Goal: Navigation & Orientation: Find specific page/section

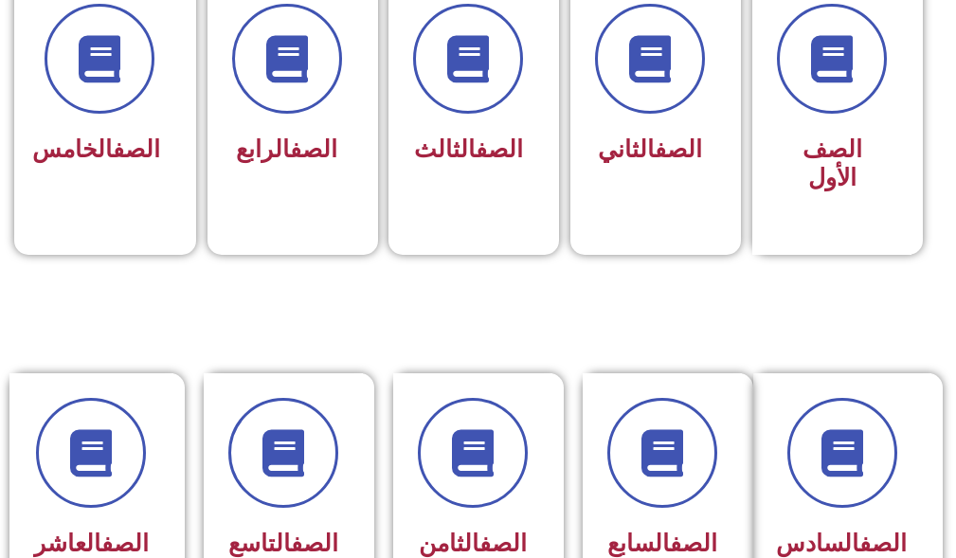
scroll to position [568, 0]
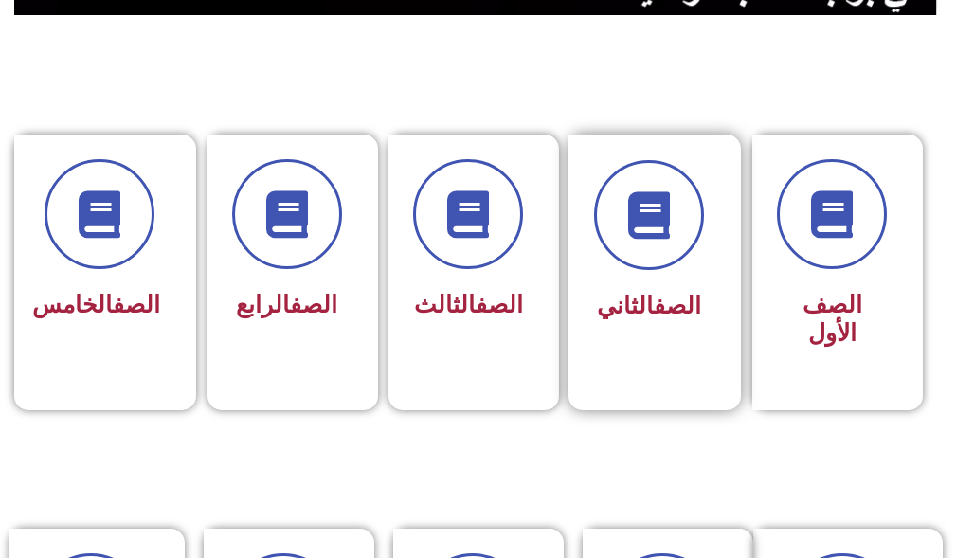
scroll to position [474, 0]
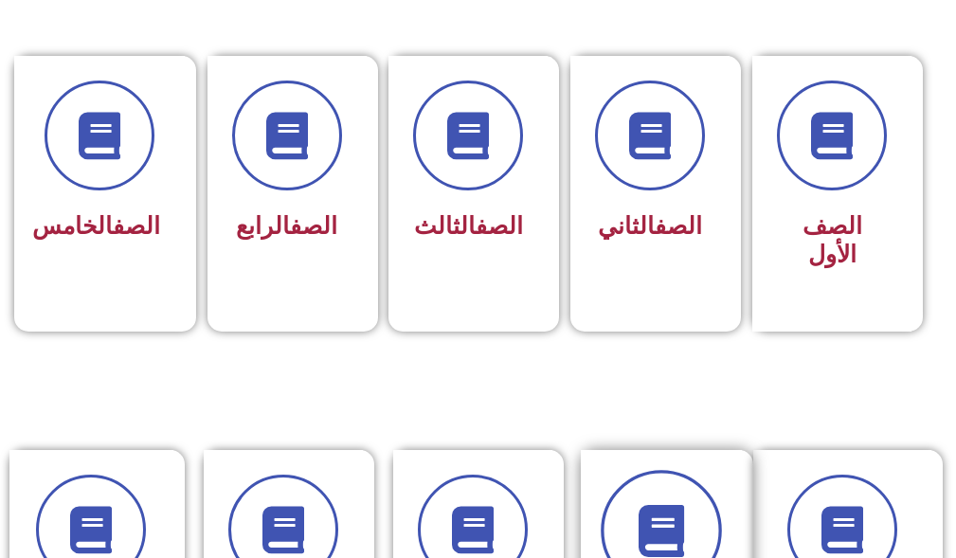
click at [630, 499] on span at bounding box center [660, 531] width 121 height 121
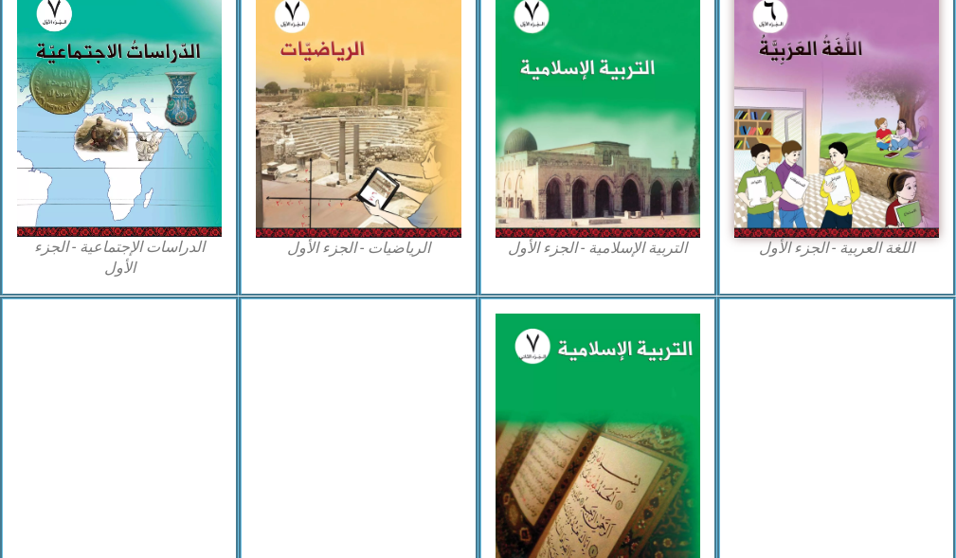
scroll to position [663, 0]
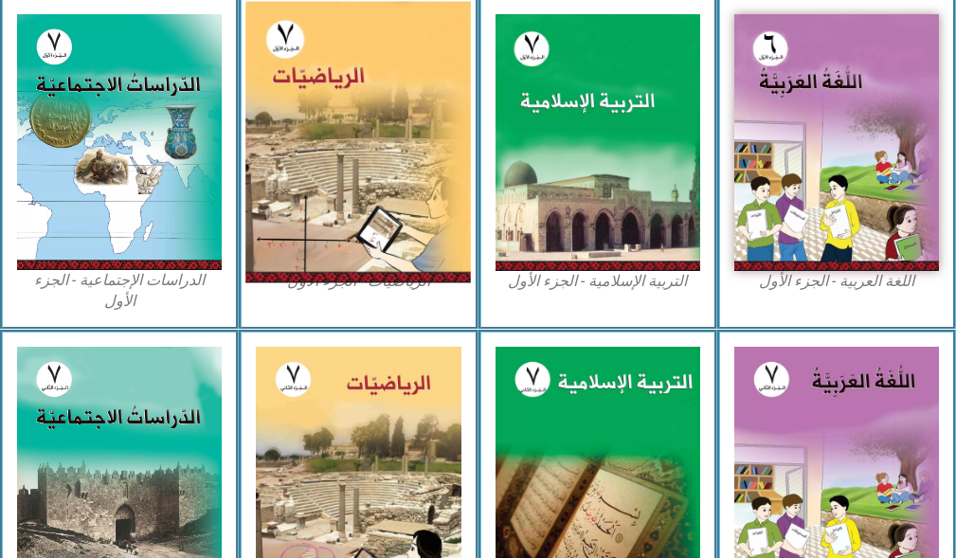
click at [367, 198] on img at bounding box center [357, 142] width 225 height 281
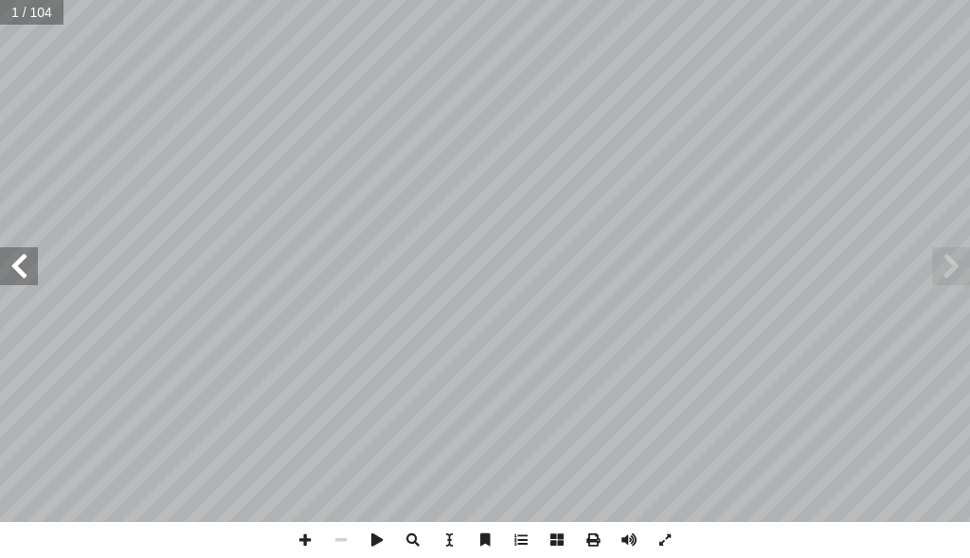
click at [1, 278] on span at bounding box center [19, 266] width 38 height 38
click at [0, 264] on span at bounding box center [19, 266] width 38 height 38
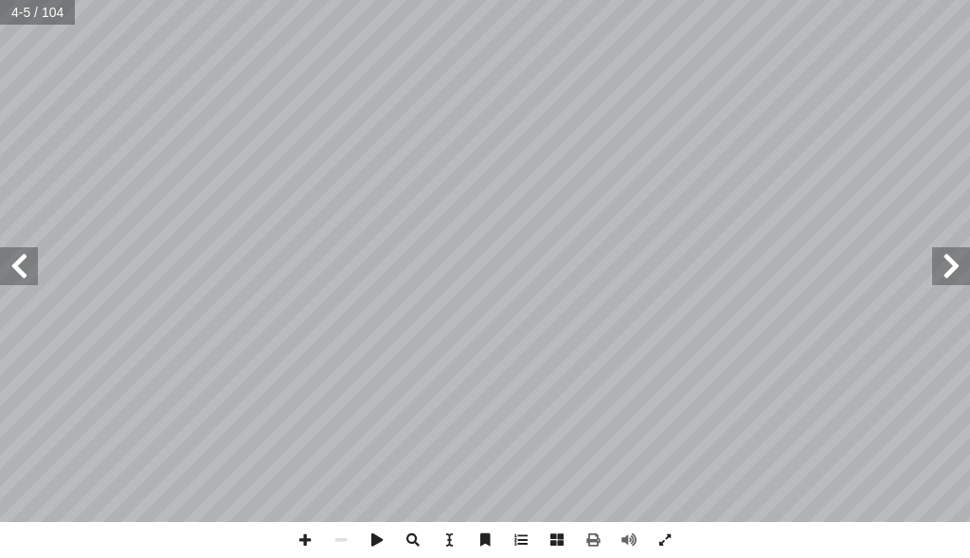
click at [0, 264] on span at bounding box center [19, 266] width 38 height 38
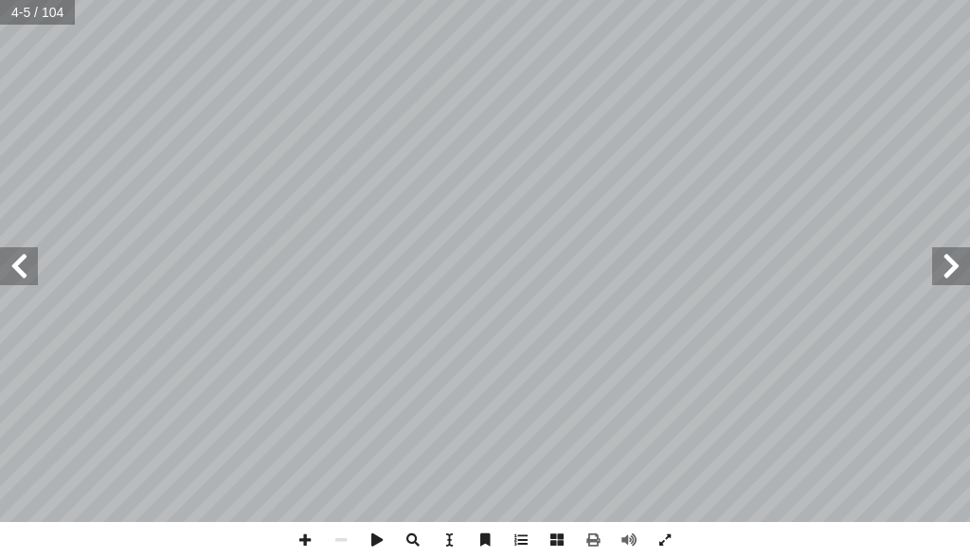
click at [0, 264] on span at bounding box center [19, 266] width 38 height 38
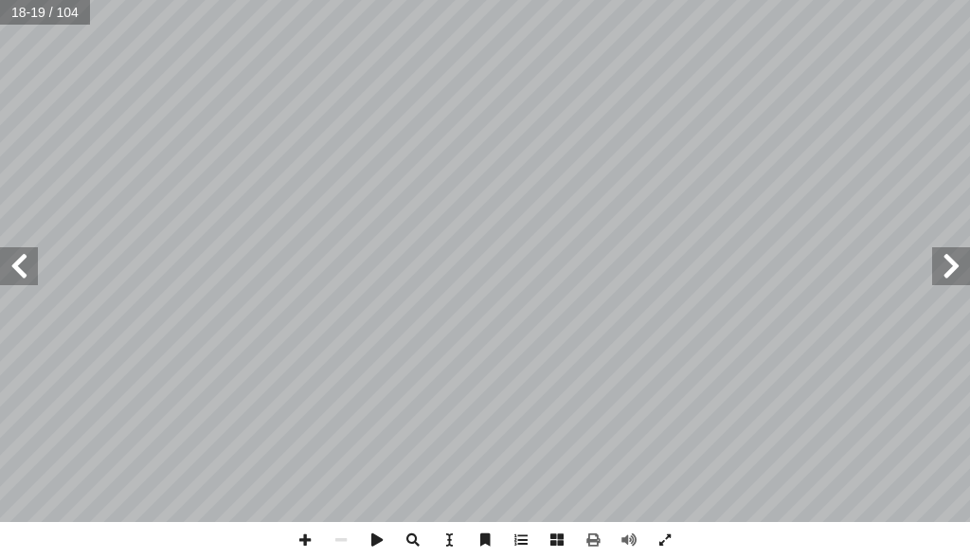
click at [0, 264] on span at bounding box center [19, 266] width 38 height 38
click at [305, 544] on span at bounding box center [305, 540] width 36 height 36
click at [309, 524] on div "18 :) 5 نشاط ( تي: أ ا ما ي َ ناتج ُ جد أ ا :) نشاط (6 ٤ - + ٣ - : َ ناتج ُ جد …" at bounding box center [485, 279] width 970 height 558
